Goal: Information Seeking & Learning: Check status

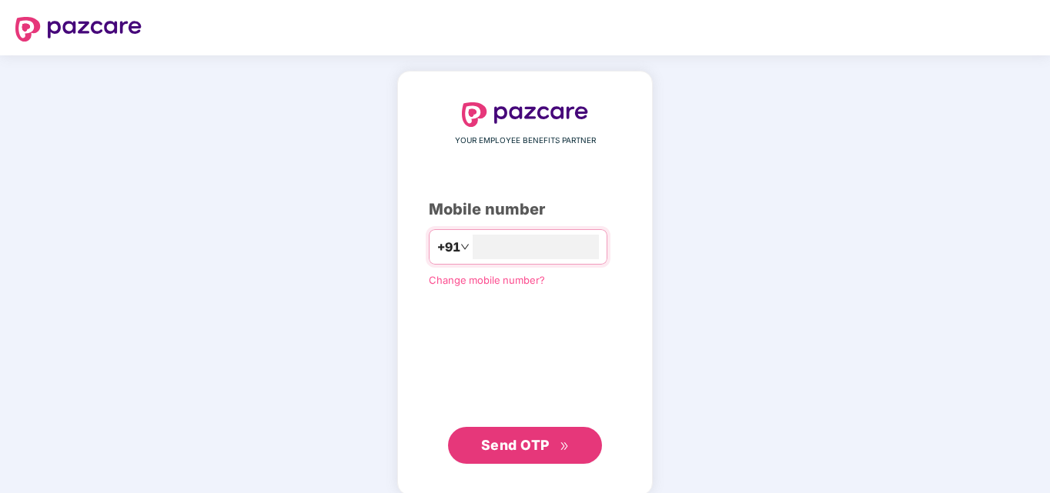
type input "*"
type input "**********"
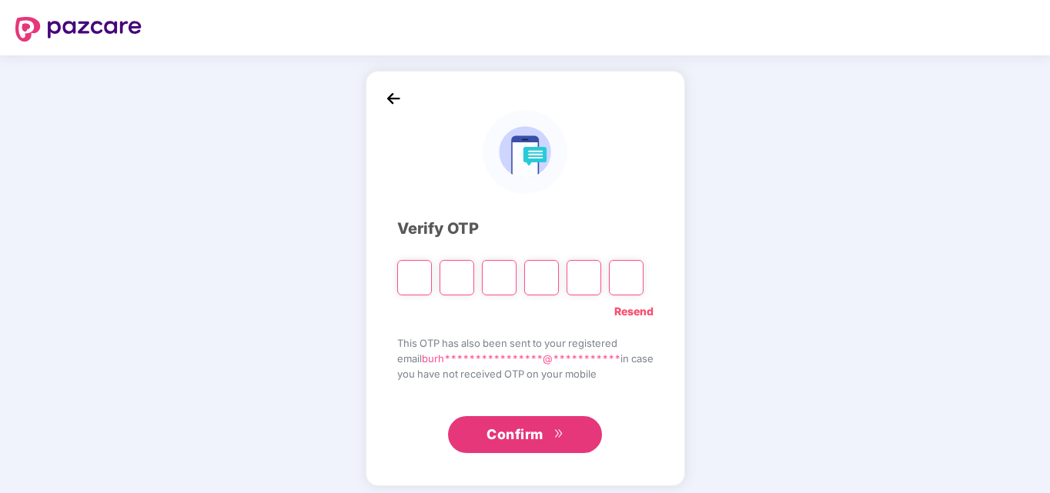
type input "*"
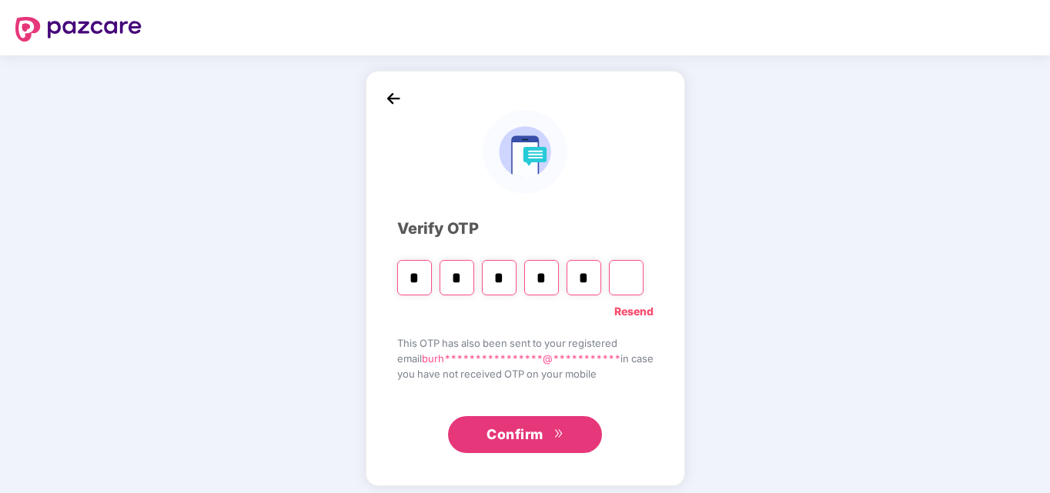
type input "*"
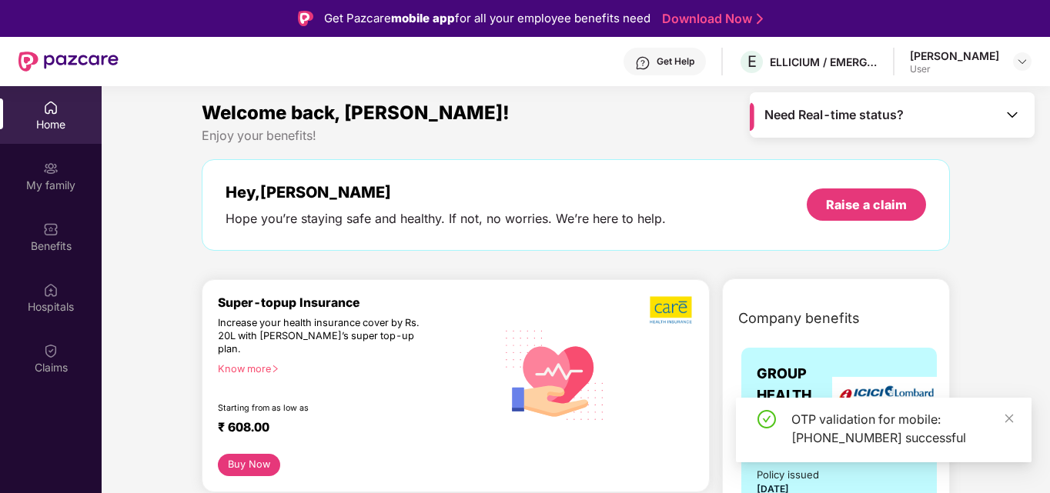
click at [981, 125] on div "Need Real-time status?" at bounding box center [891, 114] width 285 height 45
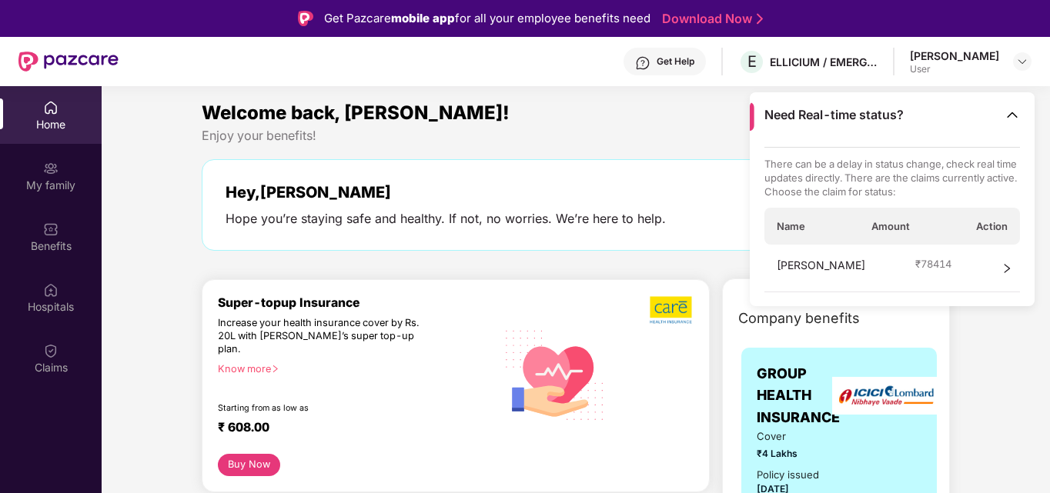
click at [980, 264] on div "[PERSON_NAME] ₹ 78414" at bounding box center [892, 269] width 256 height 48
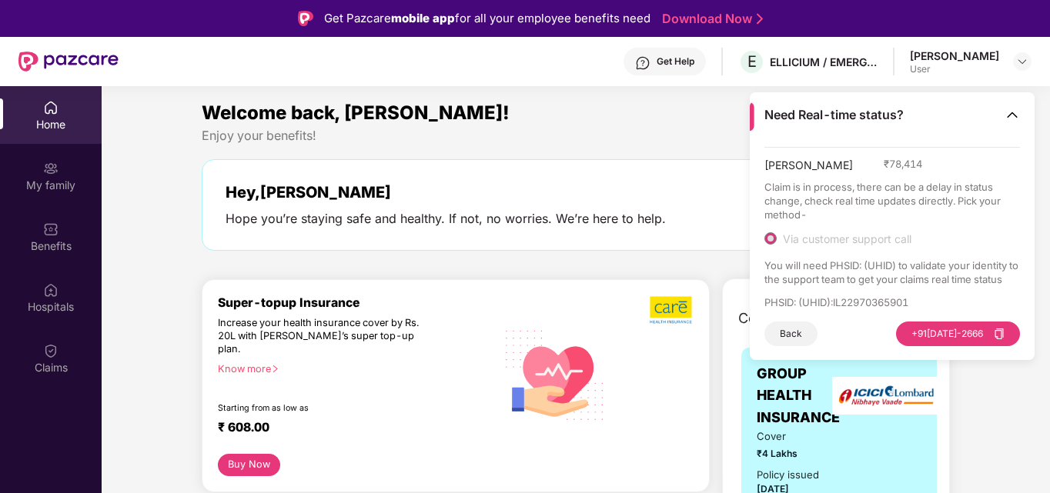
click at [793, 334] on button "Back" at bounding box center [790, 334] width 53 height 25
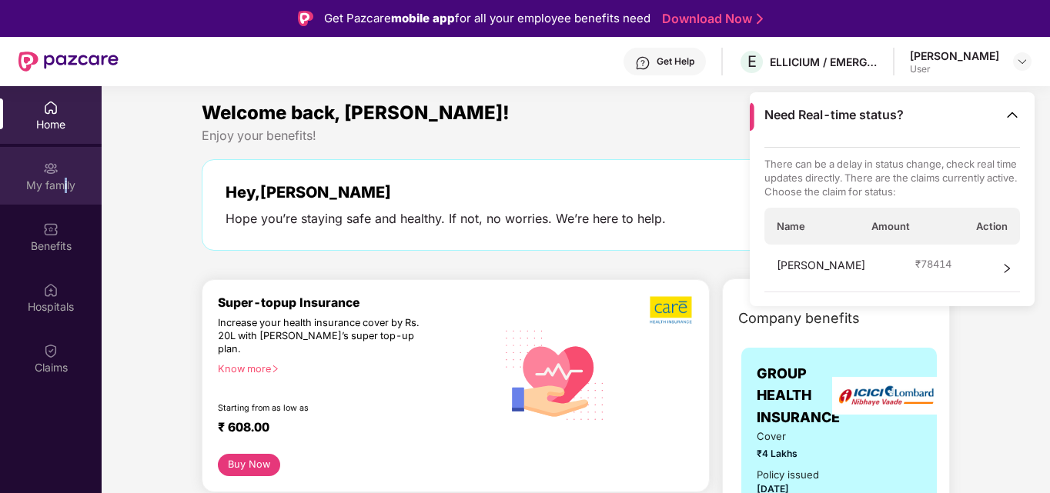
click at [65, 196] on div "My family" at bounding box center [51, 176] width 102 height 58
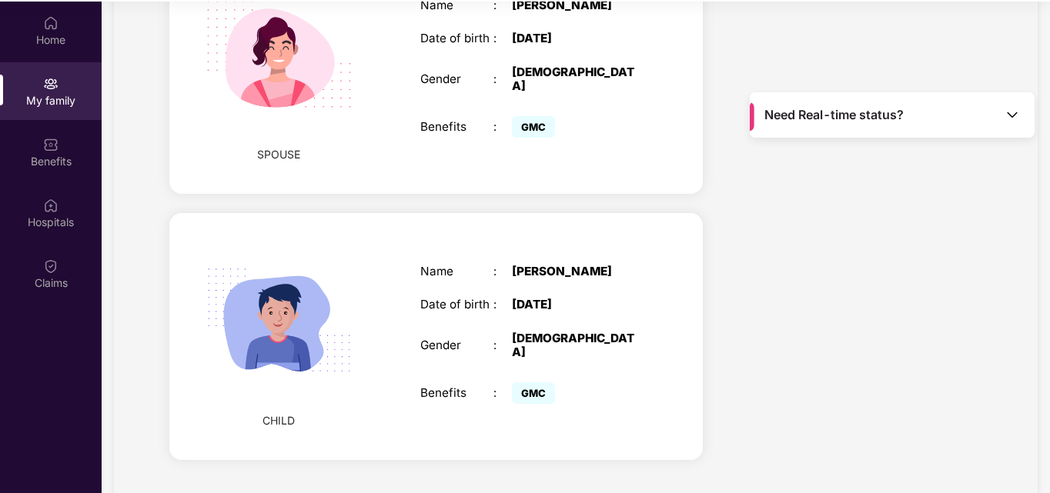
scroll to position [86, 0]
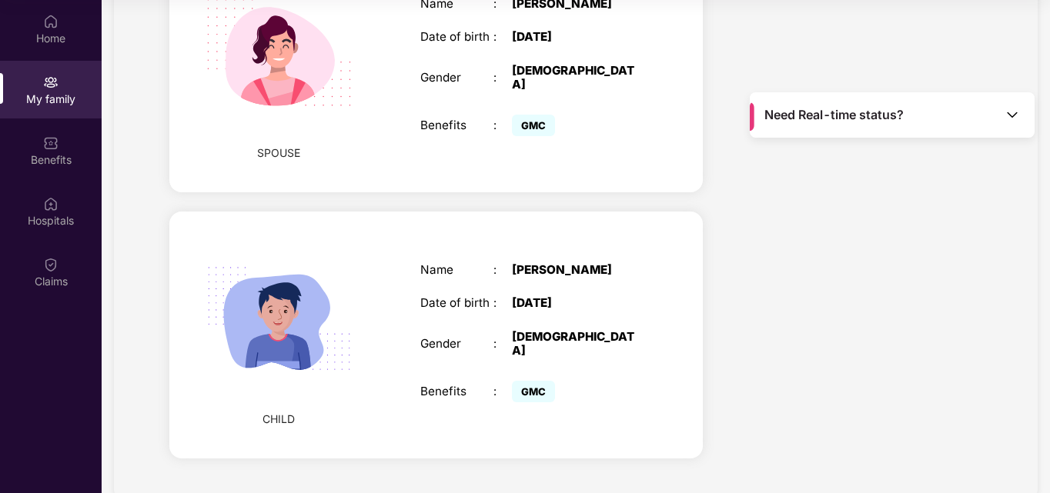
click at [640, 262] on div "Name : [PERSON_NAME] Date of birth : [DEMOGRAPHIC_DATA] Gender : [DEMOGRAPHIC_D…" at bounding box center [531, 335] width 252 height 182
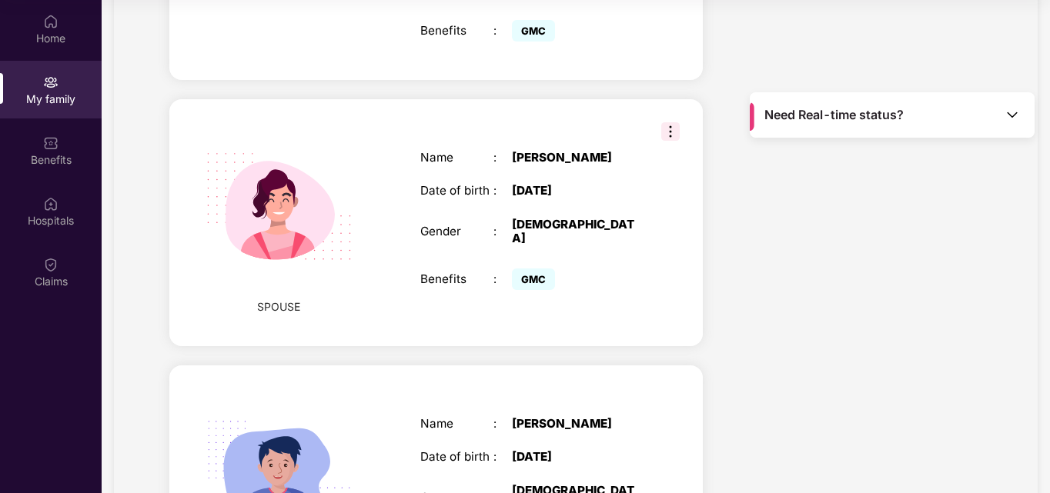
click at [664, 122] on img at bounding box center [670, 131] width 18 height 18
click at [599, 264] on div "Name : [PERSON_NAME] Date of birth : [DEMOGRAPHIC_DATA] Gender : [DEMOGRAPHIC_D…" at bounding box center [531, 223] width 252 height 182
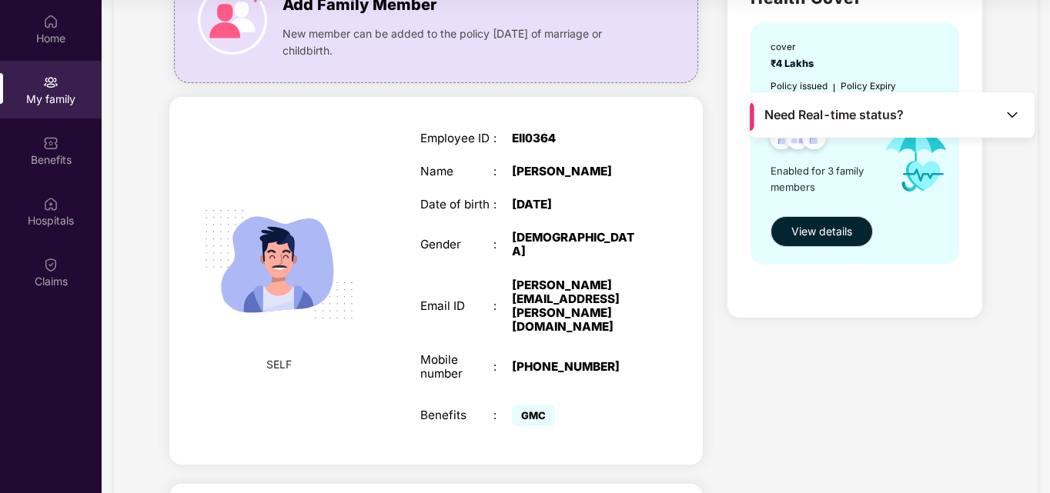
scroll to position [608, 0]
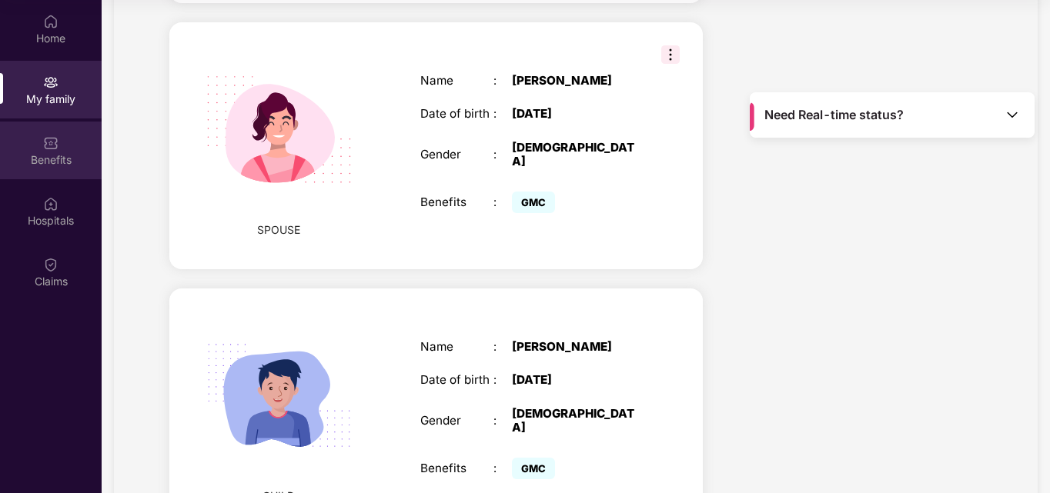
click at [52, 154] on div "Benefits" at bounding box center [51, 159] width 102 height 15
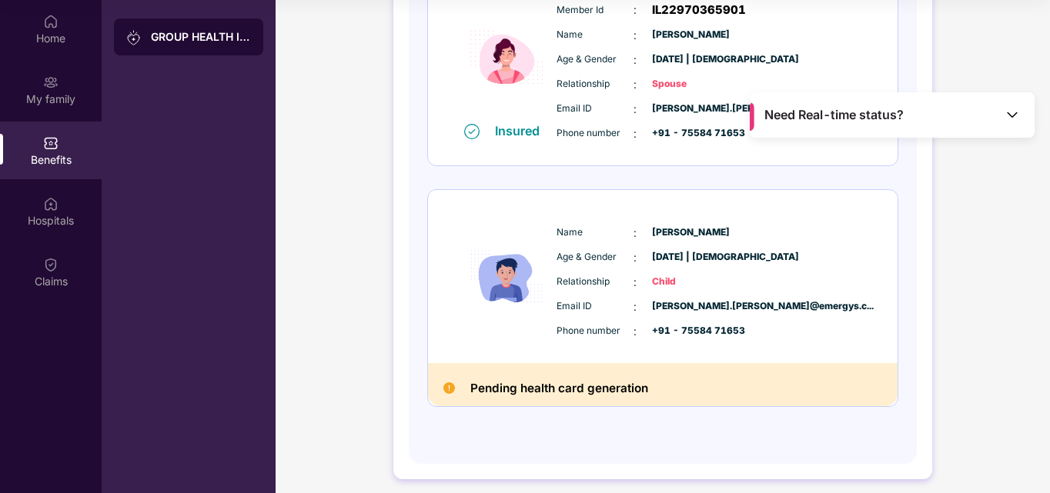
scroll to position [492, 0]
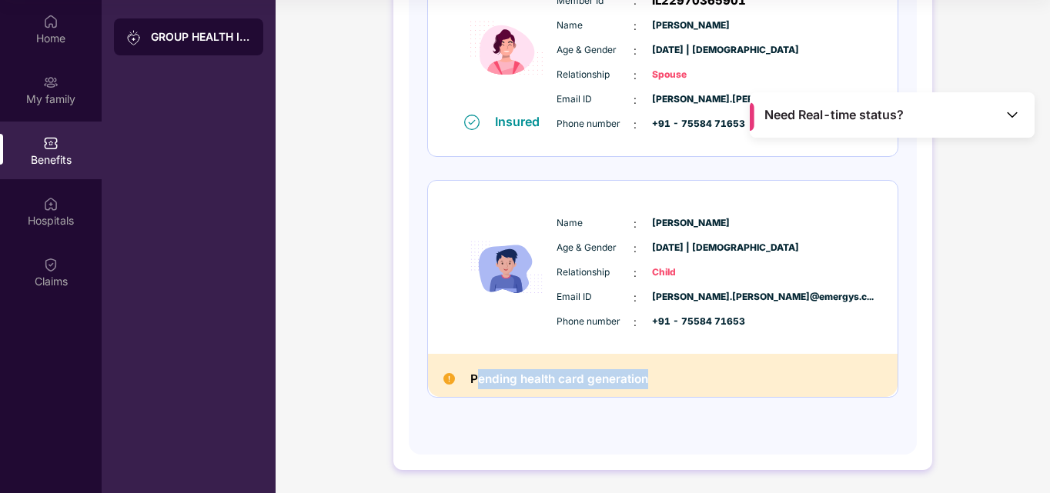
drag, startPoint x: 475, startPoint y: 383, endPoint x: 645, endPoint y: 383, distance: 170.1
click at [645, 383] on h2 "Pending health card generation" at bounding box center [559, 379] width 178 height 20
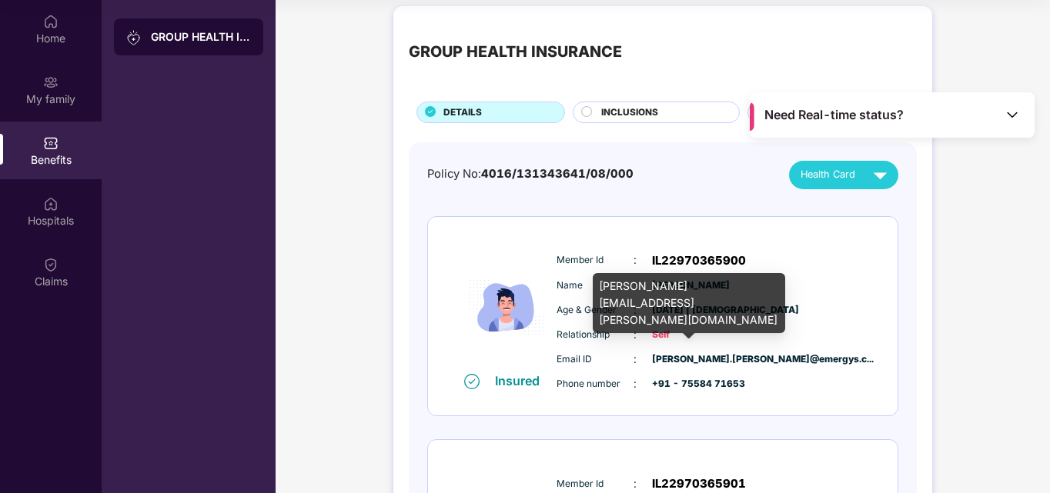
scroll to position [0, 0]
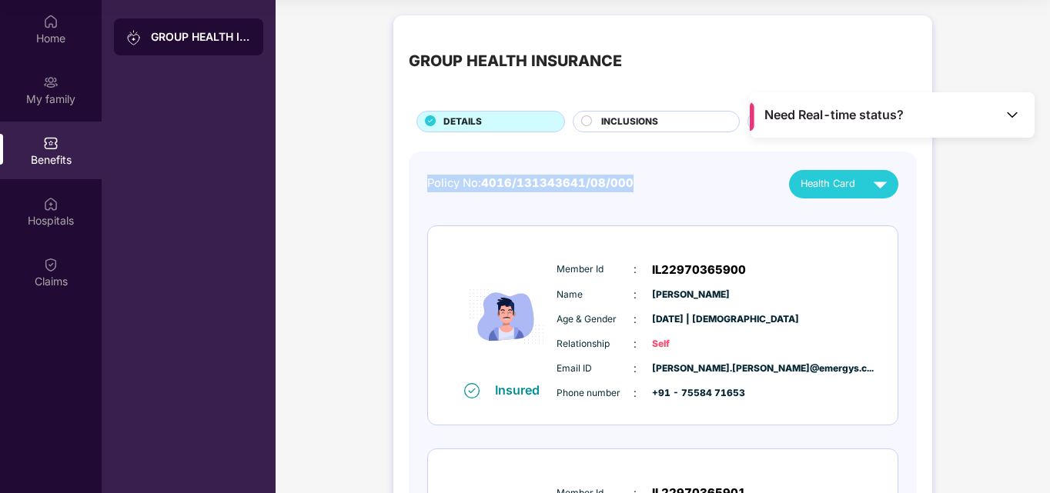
drag, startPoint x: 647, startPoint y: 179, endPoint x: 393, endPoint y: 185, distance: 254.0
click at [393, 185] on div "GROUP HEALTH INSURANCE DETAILS INCLUSIONS EXCLUSIONS Policy No: 4016/131343641/…" at bounding box center [662, 488] width 539 height 947
click at [386, 245] on div "GROUP HEALTH INSURANCE DETAILS INCLUSIONS EXCLUSIONS Policy No: 4016/131343641/…" at bounding box center [662, 497] width 774 height 978
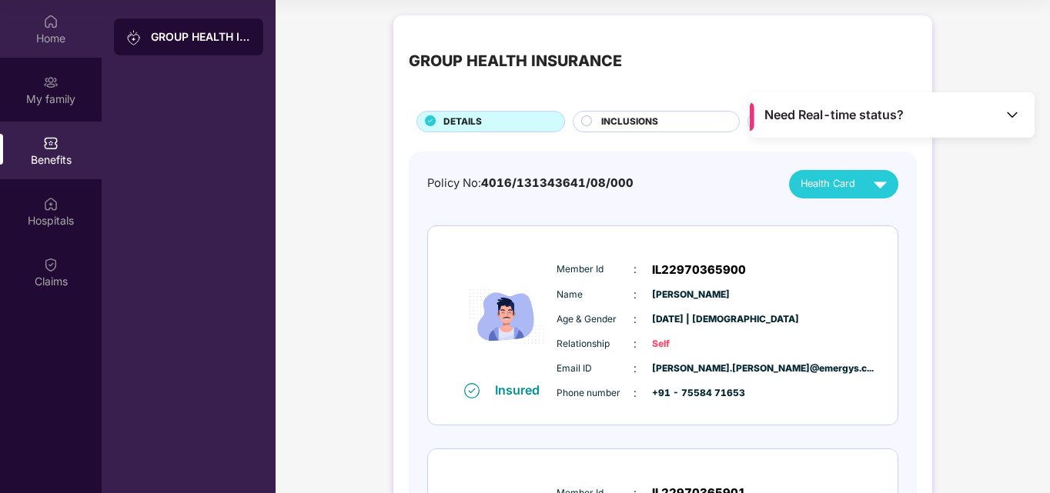
click at [60, 25] on div "Home" at bounding box center [51, 29] width 102 height 58
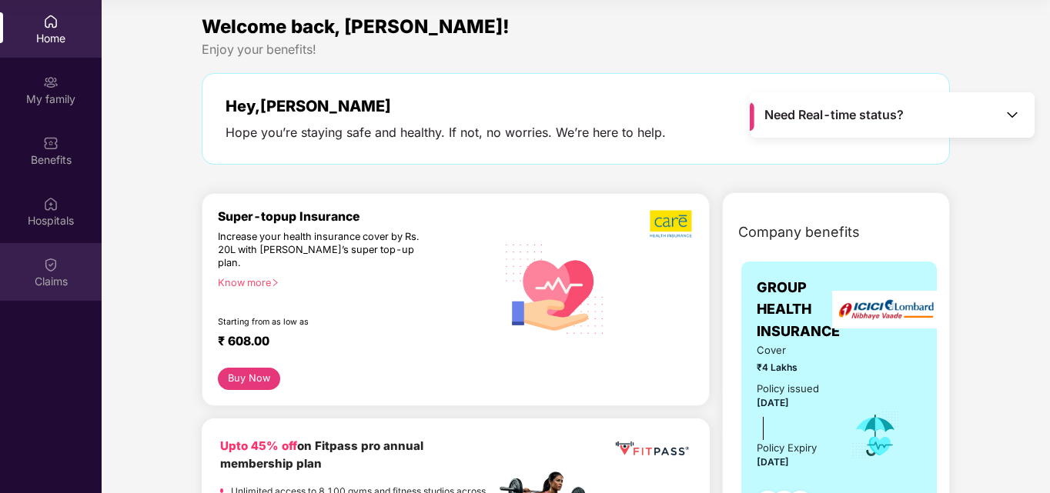
click at [48, 282] on div "Claims" at bounding box center [51, 281] width 102 height 15
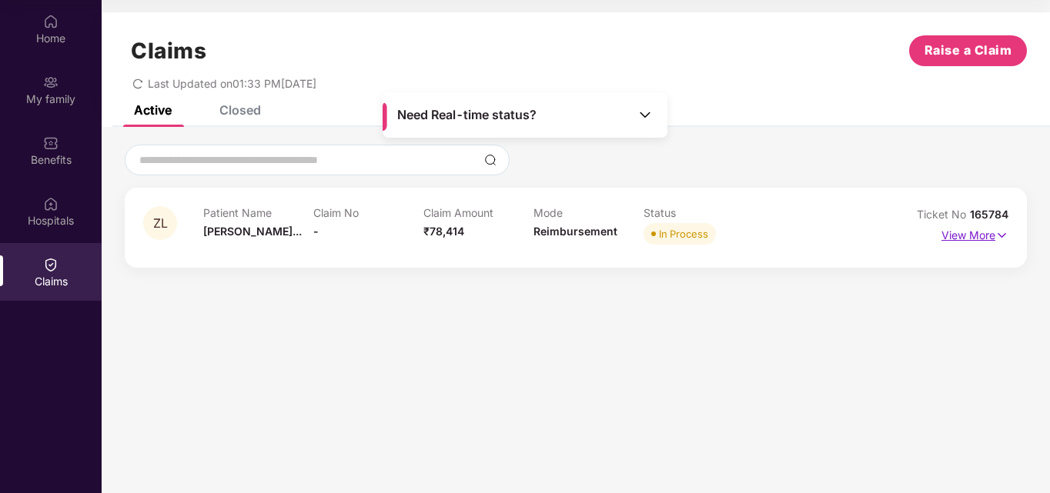
click at [988, 242] on p "View More" at bounding box center [974, 233] width 67 height 21
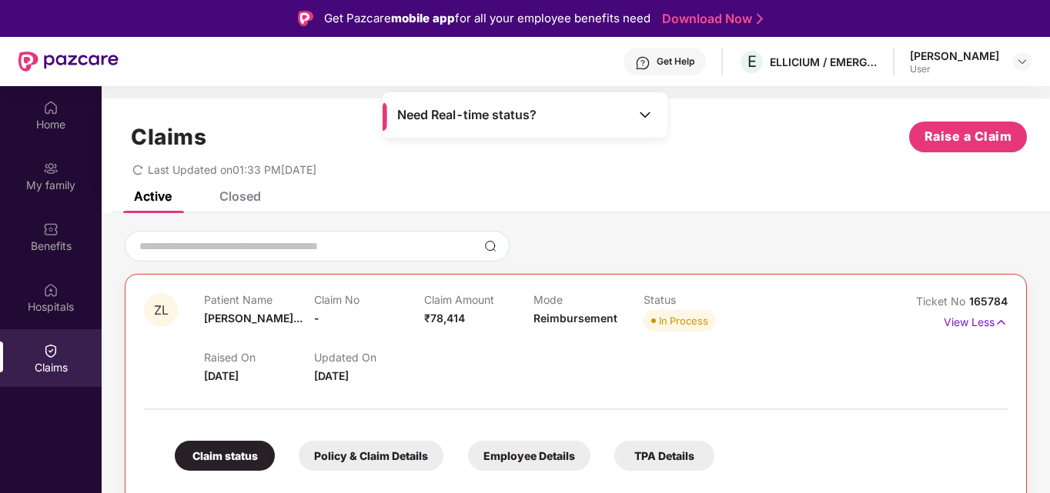
click at [661, 65] on div "Get Help" at bounding box center [675, 61] width 38 height 12
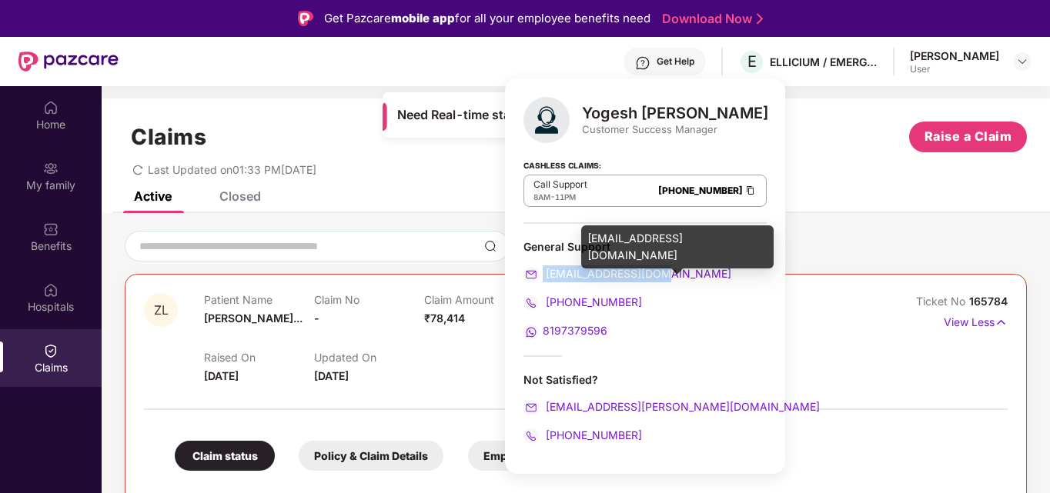
drag, startPoint x: 668, startPoint y: 272, endPoint x: 532, endPoint y: 277, distance: 136.3
click at [532, 277] on div "[EMAIL_ADDRESS][DOMAIN_NAME]" at bounding box center [644, 273] width 243 height 17
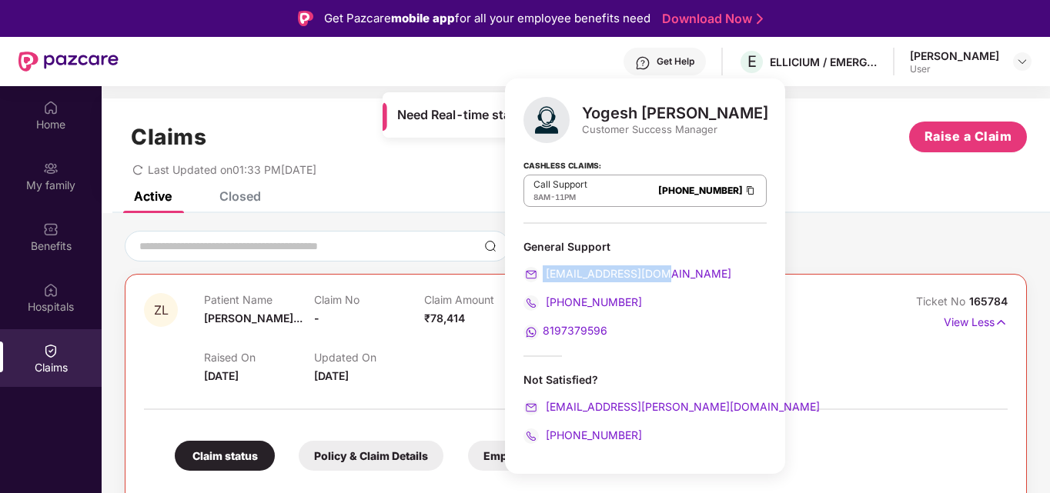
copy span "[EMAIL_ADDRESS][DOMAIN_NAME]"
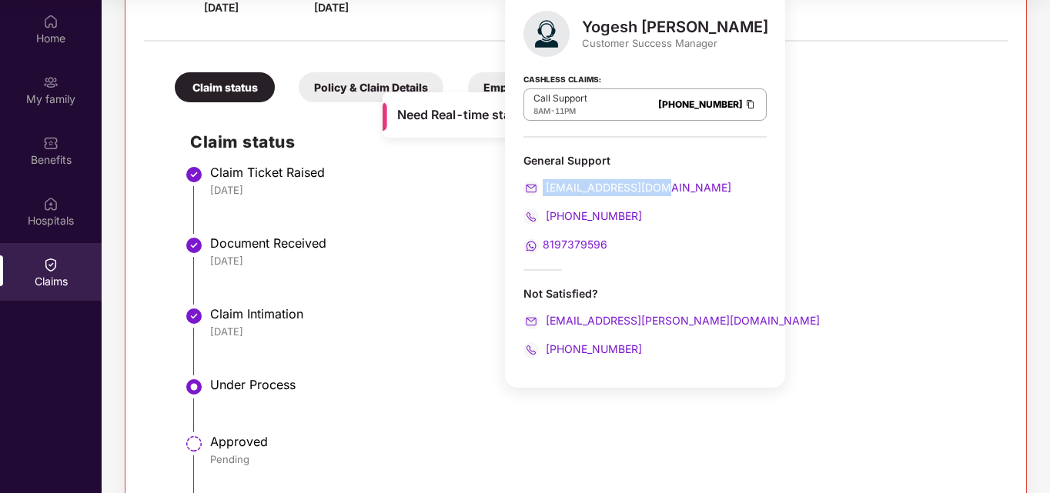
scroll to position [371, 0]
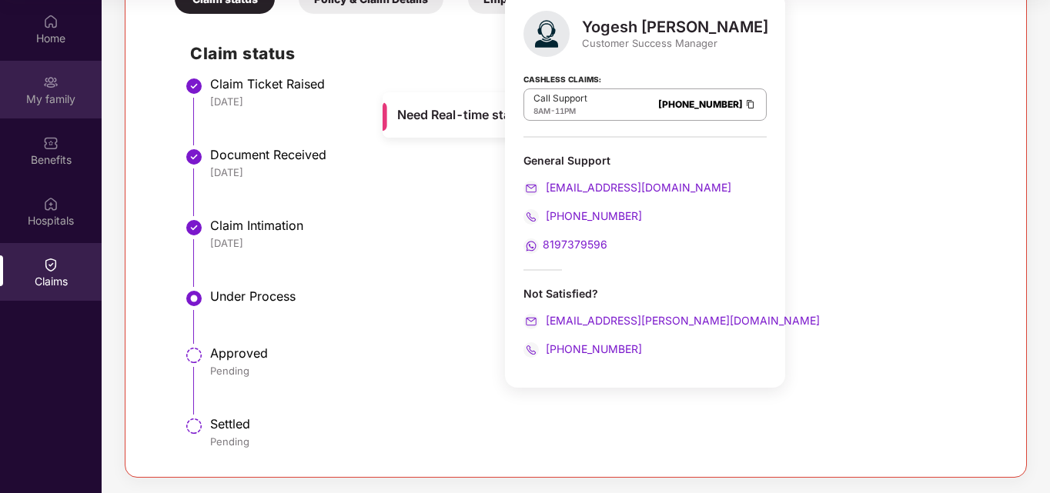
click at [59, 88] on div "My family" at bounding box center [51, 90] width 102 height 58
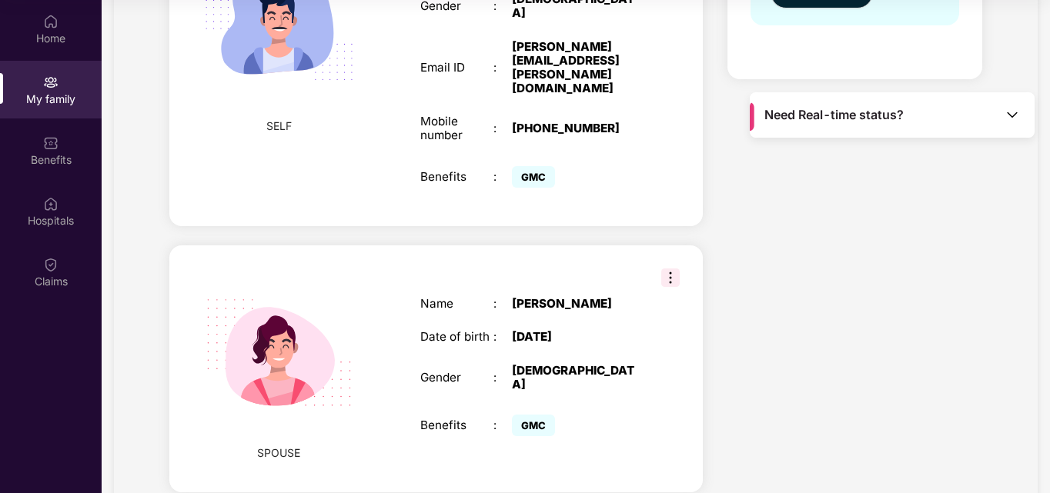
scroll to position [685, 0]
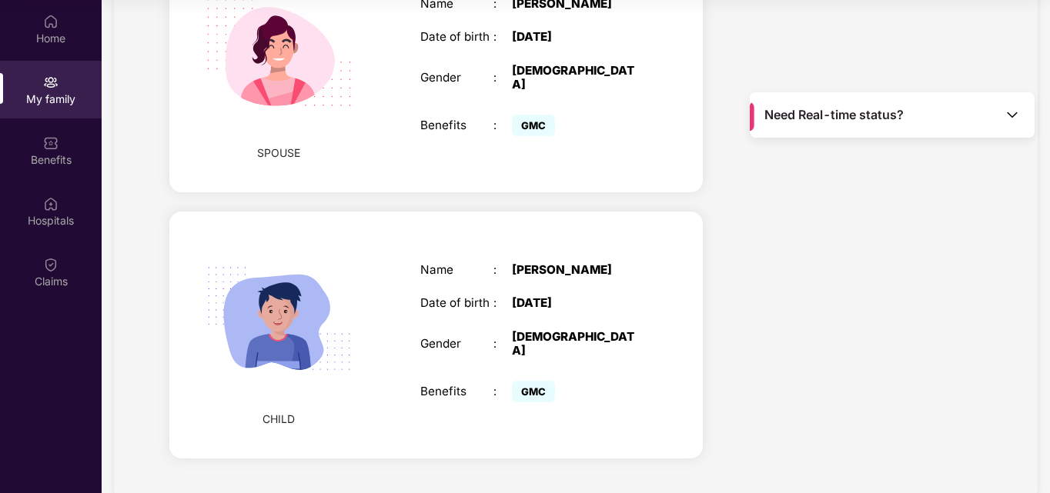
click at [458, 298] on div "Name : [PERSON_NAME] Date of birth : [DEMOGRAPHIC_DATA] Gender : [DEMOGRAPHIC_D…" at bounding box center [531, 335] width 252 height 182
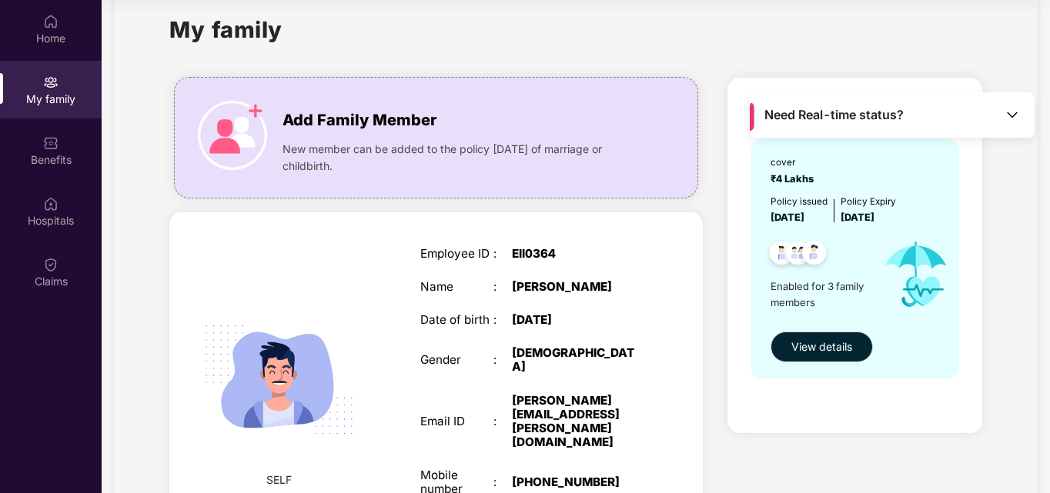
scroll to position [0, 0]
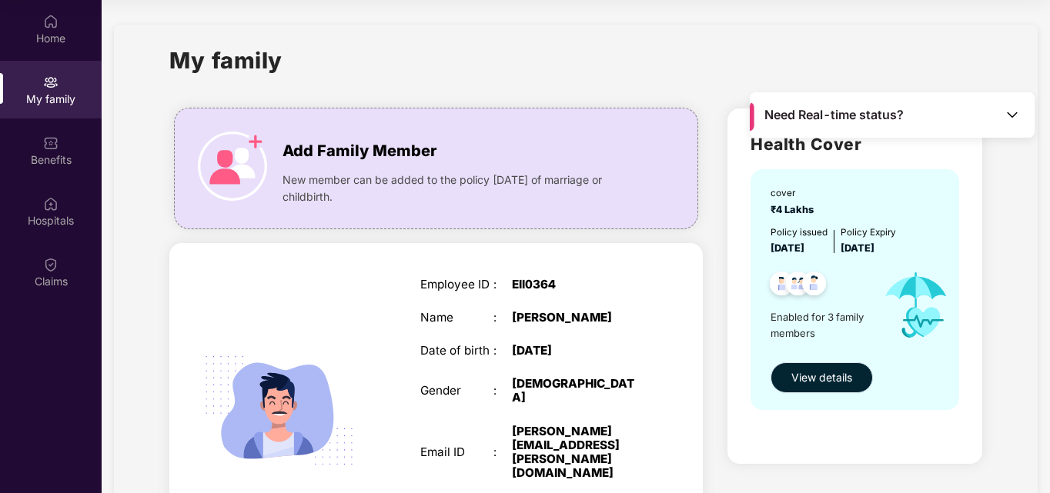
click at [813, 373] on span "View details" at bounding box center [821, 377] width 61 height 17
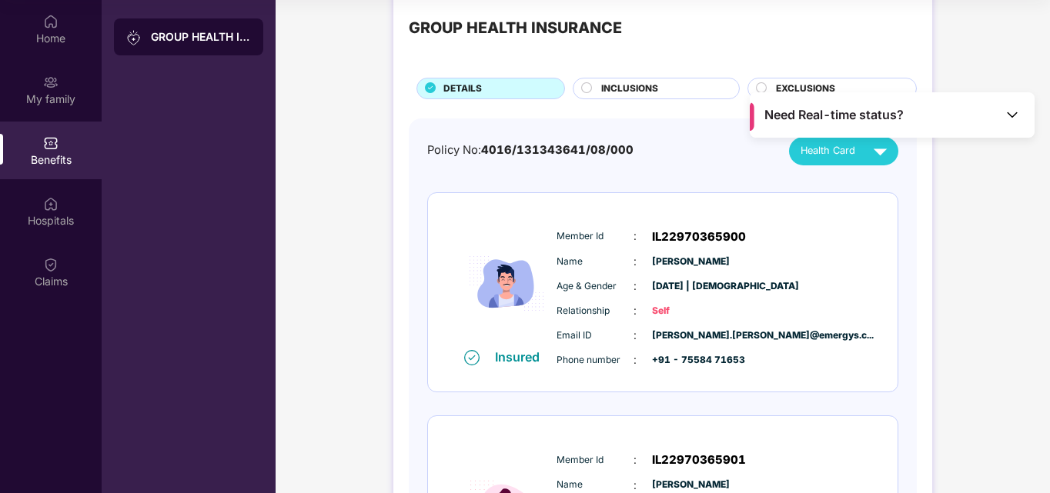
scroll to position [31, 0]
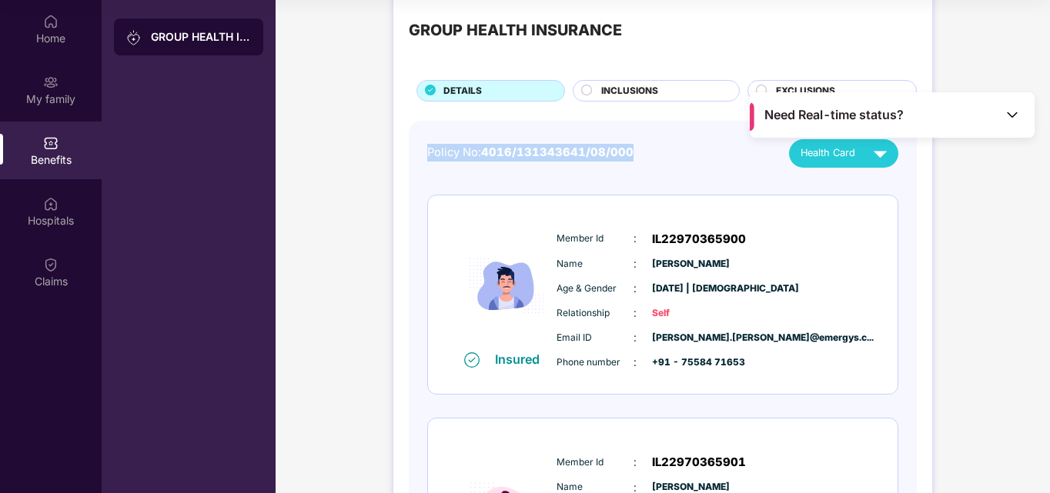
drag, startPoint x: 566, startPoint y: 155, endPoint x: 411, endPoint y: 156, distance: 154.7
copy div "Policy No: 4016/131343641/08/000"
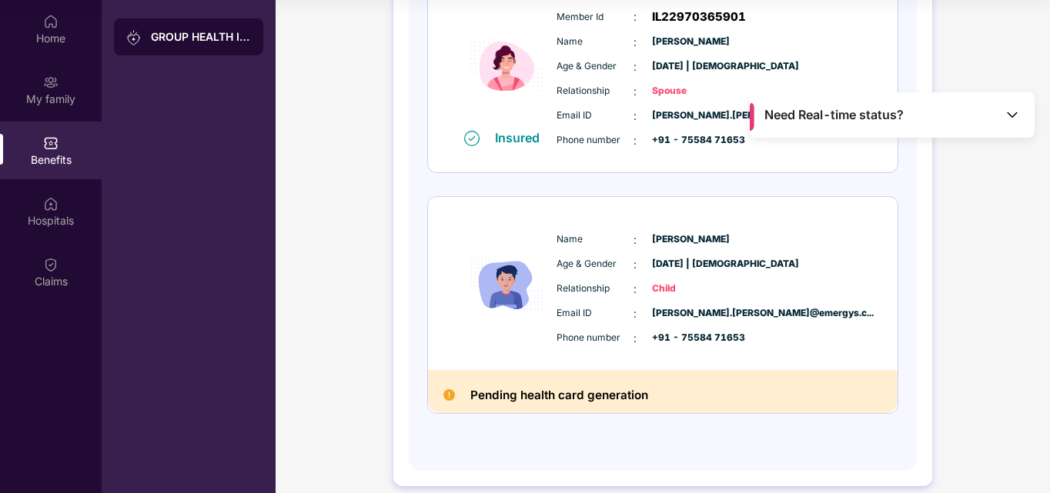
scroll to position [492, 0]
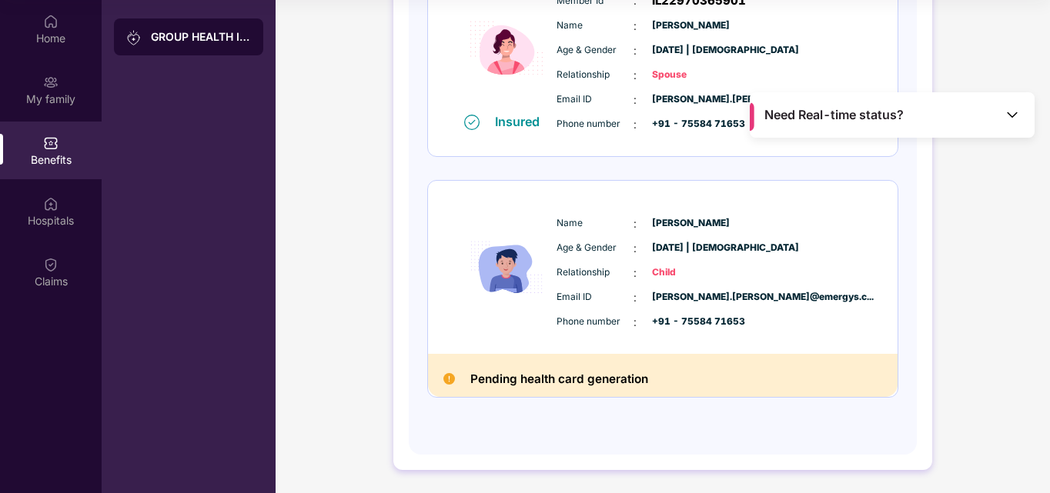
click at [206, 32] on div "GROUP HEALTH INSURANCE" at bounding box center [201, 36] width 100 height 15
click at [1013, 111] on img at bounding box center [1011, 114] width 15 height 15
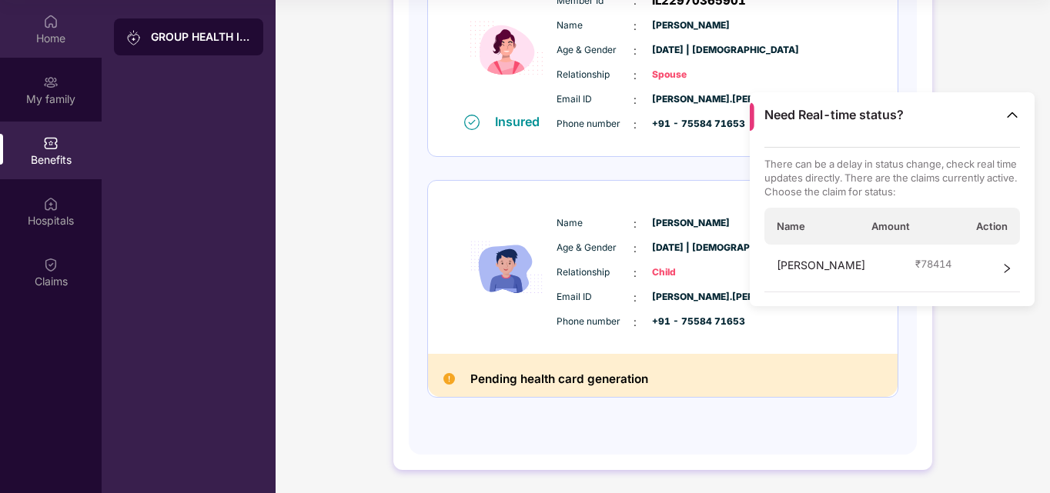
click at [53, 47] on div "Home" at bounding box center [51, 29] width 102 height 58
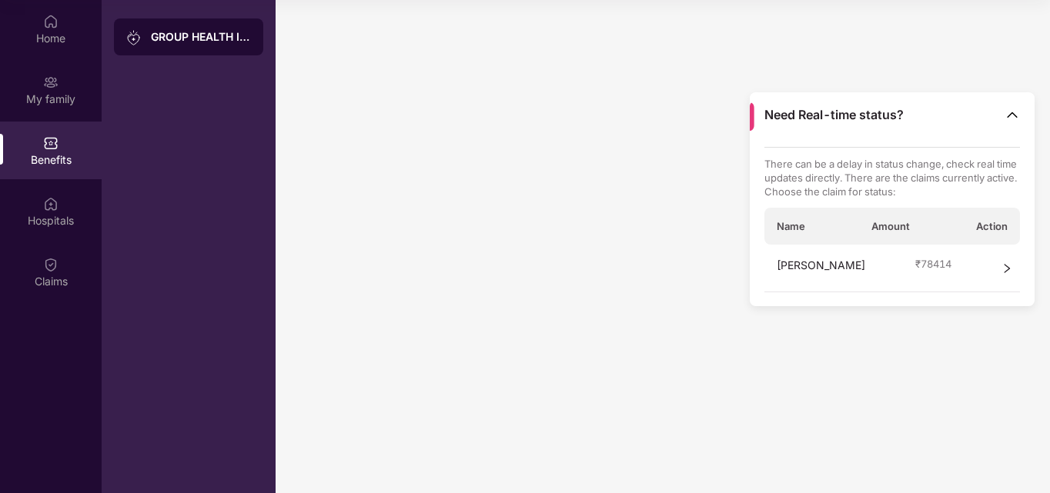
scroll to position [0, 0]
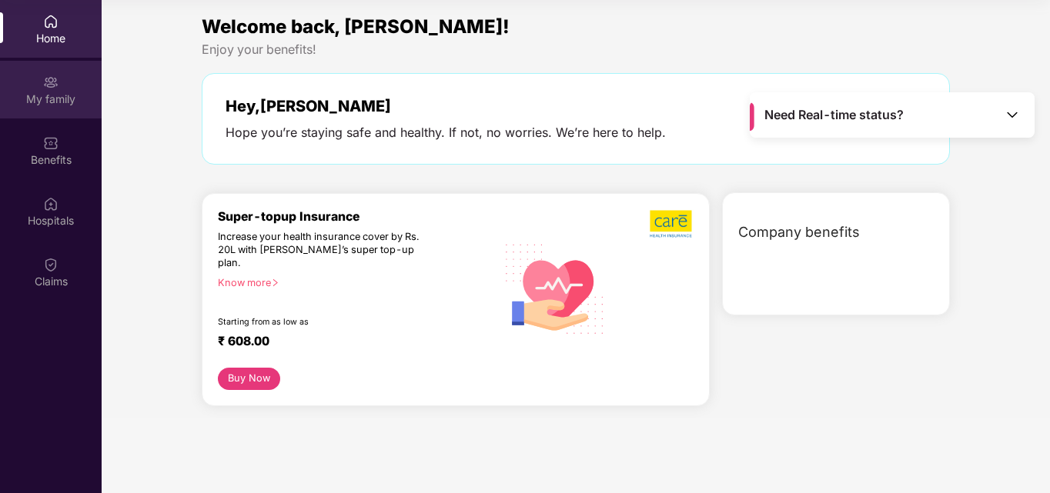
click at [42, 85] on div "My family" at bounding box center [51, 90] width 102 height 58
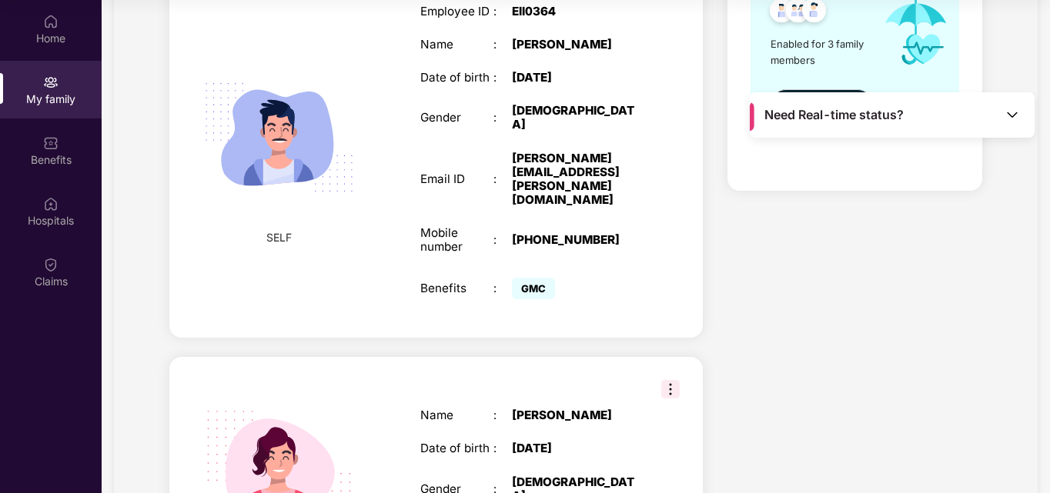
scroll to position [146, 0]
